Goal: Task Accomplishment & Management: Manage account settings

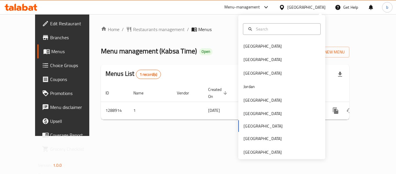
click at [260, 156] on div "[GEOGRAPHIC_DATA] [GEOGRAPHIC_DATA] [GEOGRAPHIC_DATA] [GEOGRAPHIC_DATA] [GEOGRA…" at bounding box center [281, 87] width 87 height 144
click at [255, 150] on div "[GEOGRAPHIC_DATA]" at bounding box center [263, 152] width 38 height 6
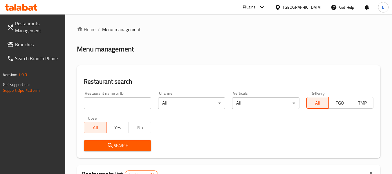
click at [19, 45] on div at bounding box center [196, 87] width 392 height 174
click at [19, 45] on span "Branches" at bounding box center [38, 44] width 46 height 7
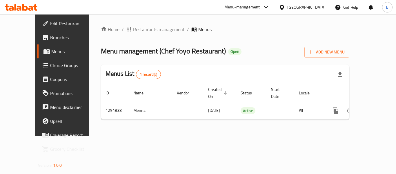
click at [50, 66] on span "Choice Groups" at bounding box center [73, 65] width 46 height 7
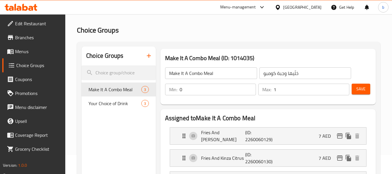
scroll to position [29, 0]
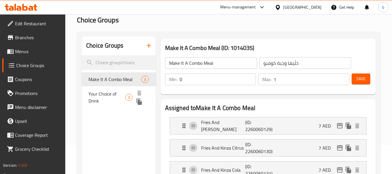
click at [99, 99] on span "Your Choice of Drink" at bounding box center [106, 97] width 37 height 14
type input "Your Choice of Drink"
type input "اختيارك من مشروب"
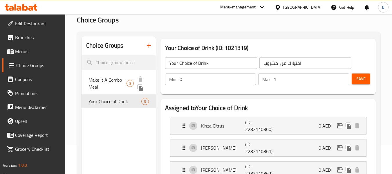
click at [107, 80] on span "Make It A Combo Meal" at bounding box center [107, 83] width 38 height 14
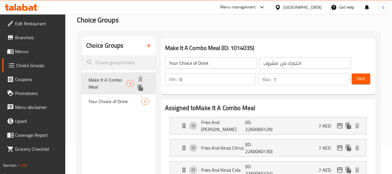
type input "Make It A Combo Meal"
type input "خلّيها وجبة كومبو"
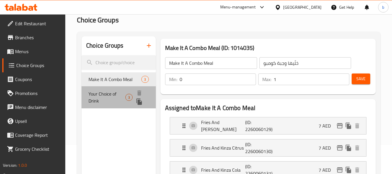
click at [107, 93] on span "Your Choice of Drink" at bounding box center [106, 97] width 37 height 14
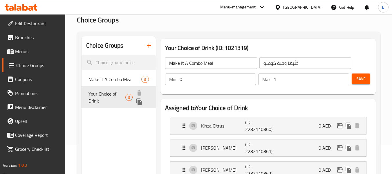
type input "Your Choice of Drink"
type input "اختيارك من مشروب"
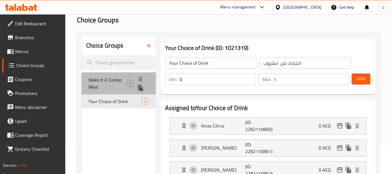
click at [102, 78] on span "Make It A Combo Meal" at bounding box center [107, 83] width 38 height 14
type input "Make It A Combo Meal"
type input "خلّيها وجبة كومبو"
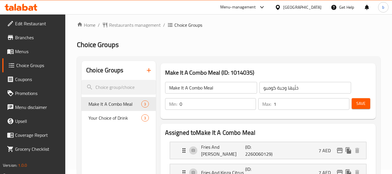
scroll to position [0, 0]
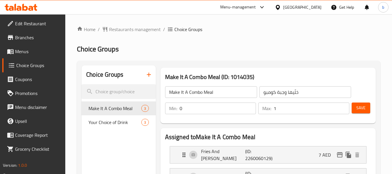
click at [23, 5] on icon at bounding box center [25, 7] width 6 height 7
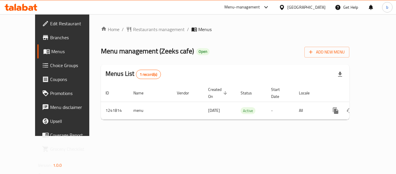
click at [297, 6] on div "[GEOGRAPHIC_DATA]" at bounding box center [306, 7] width 38 height 6
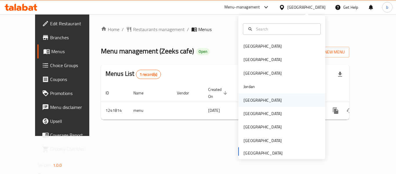
click at [244, 99] on div "[GEOGRAPHIC_DATA]" at bounding box center [263, 100] width 38 height 6
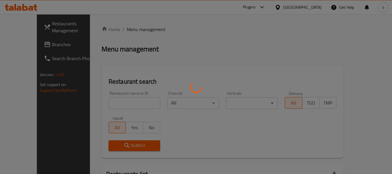
click at [27, 45] on div at bounding box center [196, 87] width 392 height 174
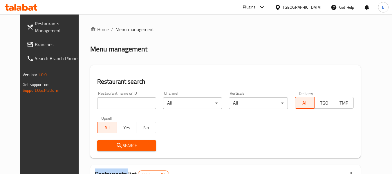
click at [38, 47] on span "Branches" at bounding box center [58, 44] width 46 height 7
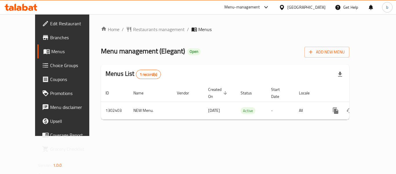
click at [320, 8] on div "[GEOGRAPHIC_DATA]" at bounding box center [306, 7] width 38 height 6
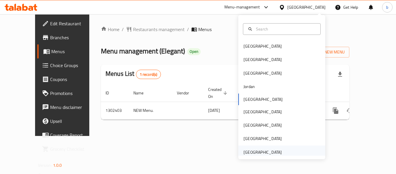
click at [268, 148] on div "[GEOGRAPHIC_DATA]" at bounding box center [263, 151] width 48 height 13
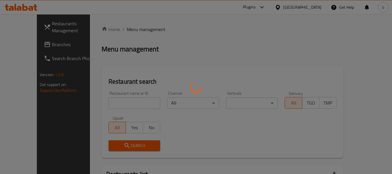
click at [27, 43] on div at bounding box center [196, 87] width 392 height 174
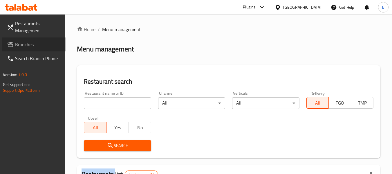
click at [26, 46] on span "Branches" at bounding box center [38, 44] width 46 height 7
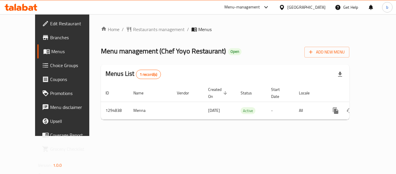
click at [50, 67] on span "Choice Groups" at bounding box center [73, 65] width 46 height 7
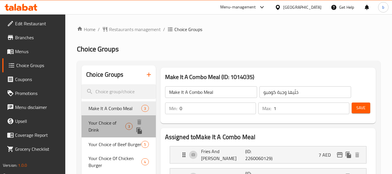
click at [106, 125] on span "Your Choice of Drink" at bounding box center [106, 126] width 37 height 14
type input "Your Choice of Drink"
type input "اختيارك من مشروب"
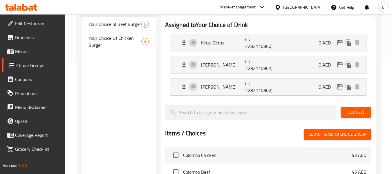
scroll to position [87, 0]
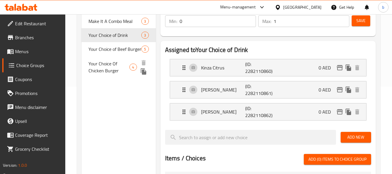
click at [111, 61] on span "Your Choice Of Chicken Burger" at bounding box center [108, 67] width 41 height 14
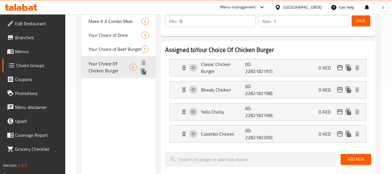
type input "Your Choice Of Chicken Burger"
type input "اختيارك من برجر الدجاج"
type input "1"
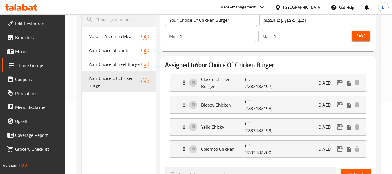
scroll to position [58, 0]
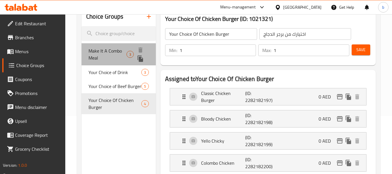
click at [102, 53] on span "Make It A Combo Meal" at bounding box center [107, 54] width 38 height 14
type input "Make It A Combo Meal"
type input "خلّيها وجبة كومبو"
type input "0"
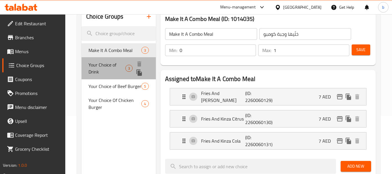
click at [99, 66] on span "Your Choice of Drink" at bounding box center [106, 68] width 37 height 14
type input "Your Choice of Drink"
type input "اختيارك من مشروب"
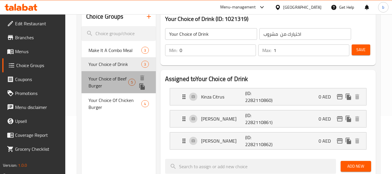
click at [101, 87] on span "Your Choice of Beef Burger" at bounding box center [108, 82] width 40 height 14
type input "Your Choice of Beef Burger"
type input "برغر لحم بقري من اختيارك"
type input "2"
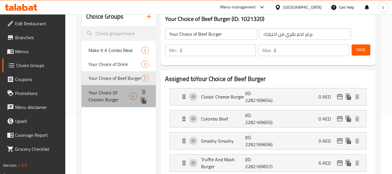
click at [100, 95] on span "Your Choice Of Chicken Burger" at bounding box center [108, 96] width 41 height 14
type input "Your Choice Of Chicken Burger"
type input "اختيارك من برجر الدجاج"
type input "1"
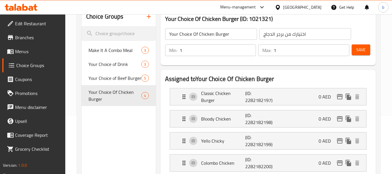
click at [31, 7] on icon at bounding box center [30, 8] width 5 height 5
